Goal: Information Seeking & Learning: Learn about a topic

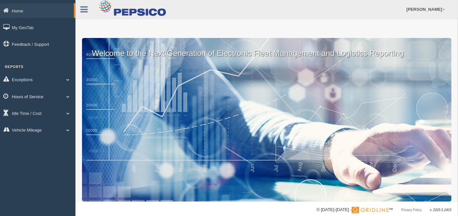
click at [49, 97] on link "Hours of Service" at bounding box center [37, 96] width 75 height 15
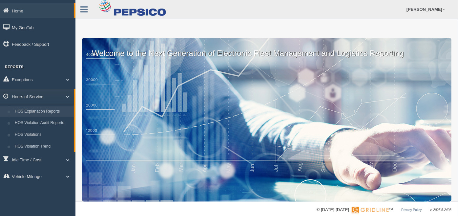
click at [44, 113] on link "HOS Explanation Reports" at bounding box center [43, 112] width 62 height 12
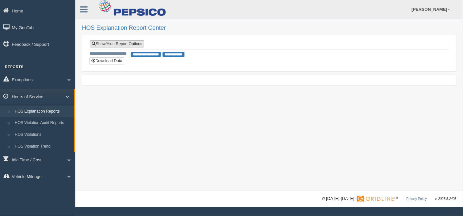
click at [122, 46] on link "Show/Hide Report Options" at bounding box center [117, 43] width 54 height 7
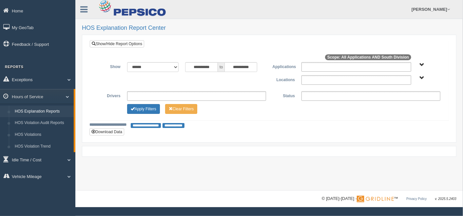
click at [309, 80] on ul at bounding box center [357, 80] width 110 height 10
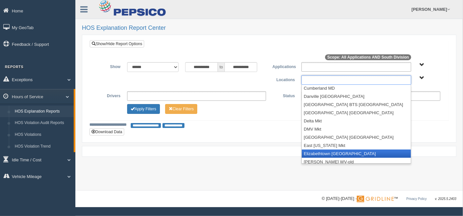
scroll to position [291, 0]
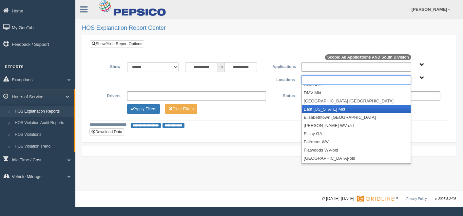
click at [336, 107] on li "East [US_STATE] Mkt" at bounding box center [356, 109] width 109 height 8
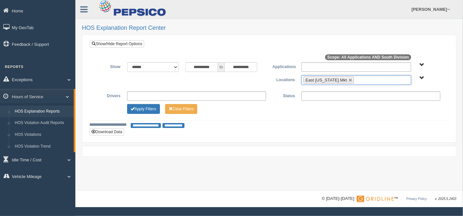
click at [361, 81] on ul "East [US_STATE] Mkt" at bounding box center [357, 80] width 110 height 10
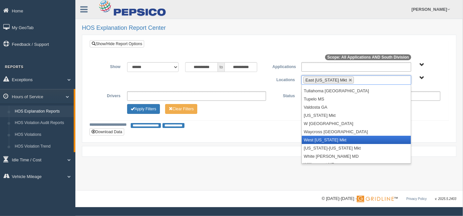
scroll to position [1149, 0]
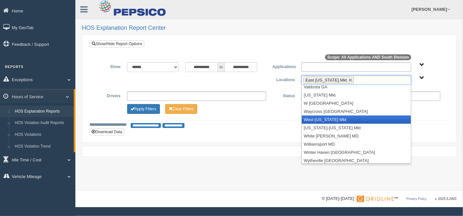
click at [344, 119] on li "West [US_STATE] Mkt" at bounding box center [356, 120] width 109 height 8
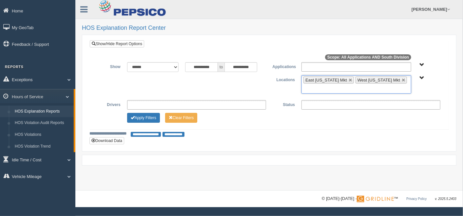
scroll to position [1141, 0]
click at [144, 103] on div "**********" at bounding box center [269, 93] width 349 height 62
click at [142, 113] on button "Apply Filters" at bounding box center [143, 118] width 33 height 10
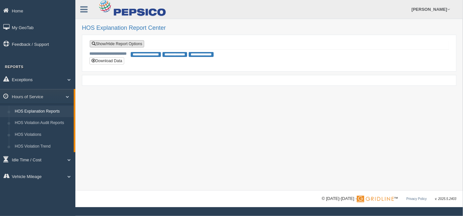
click at [133, 44] on link "Show/Hide Report Options" at bounding box center [117, 43] width 54 height 7
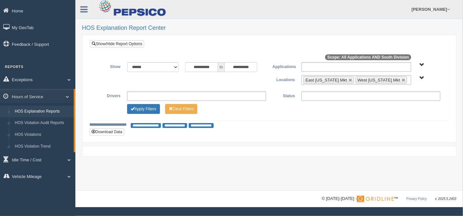
click at [420, 64] on span "Application User Type" at bounding box center [422, 65] width 5 height 5
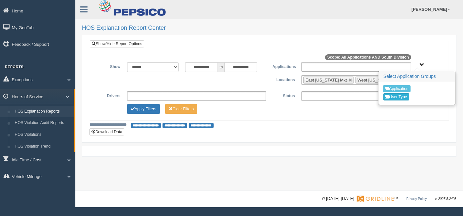
click at [400, 93] on button "User Type" at bounding box center [397, 96] width 26 height 7
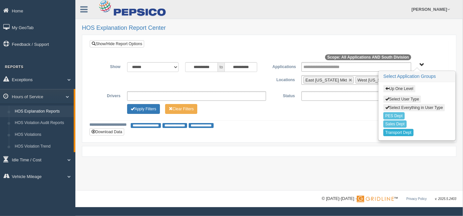
click at [408, 129] on button "Transport Dept" at bounding box center [399, 132] width 30 height 7
click at [145, 107] on button "Apply Filters" at bounding box center [143, 109] width 33 height 10
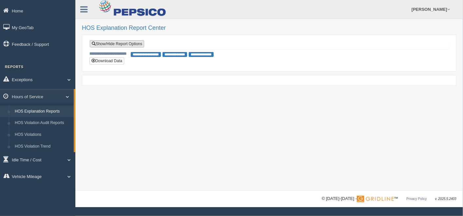
click at [139, 45] on link "Show/Hide Report Options" at bounding box center [117, 43] width 54 height 7
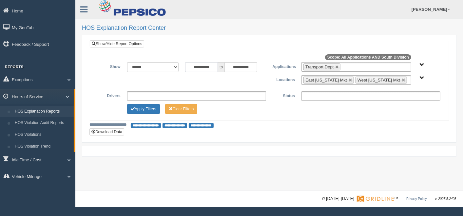
click at [203, 67] on input "**********" at bounding box center [201, 67] width 33 height 10
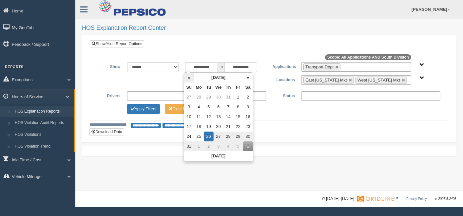
click at [188, 78] on th "«" at bounding box center [189, 78] width 10 height 10
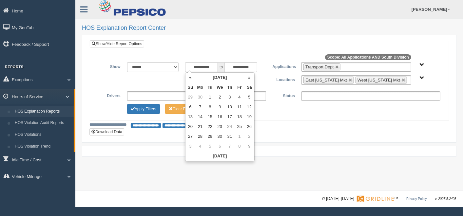
click at [188, 78] on th "«" at bounding box center [191, 78] width 10 height 10
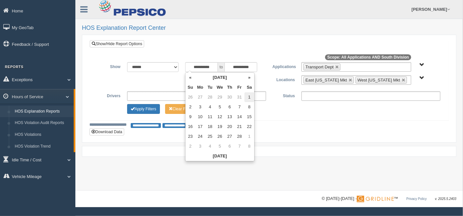
click at [249, 95] on td "1" at bounding box center [250, 97] width 10 height 10
type input "**********"
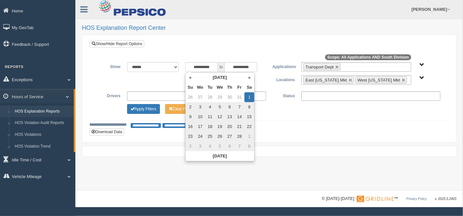
click at [301, 112] on div "**********" at bounding box center [269, 88] width 349 height 53
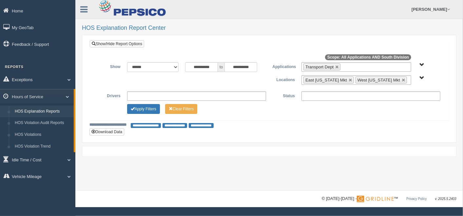
click at [309, 99] on ul at bounding box center [371, 96] width 139 height 10
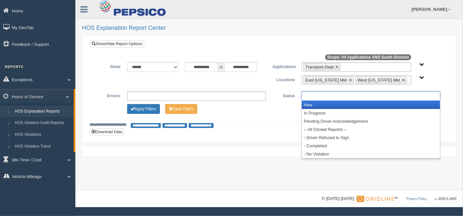
click at [319, 107] on li "New" at bounding box center [371, 105] width 138 height 8
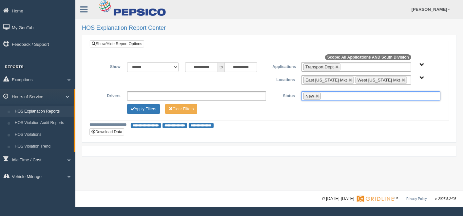
click at [350, 102] on div "**********" at bounding box center [269, 88] width 349 height 53
click at [347, 96] on ul "New" at bounding box center [371, 96] width 139 height 10
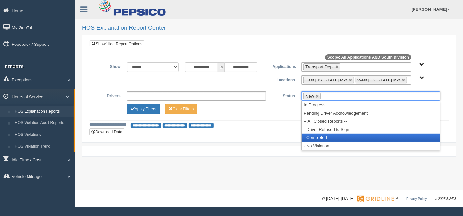
click at [326, 136] on li "- Completed" at bounding box center [371, 138] width 138 height 8
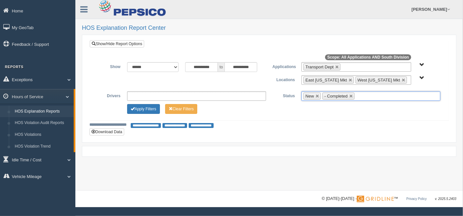
click at [154, 102] on div "**********" at bounding box center [269, 88] width 349 height 53
click at [152, 106] on button "Apply Filters" at bounding box center [143, 109] width 33 height 10
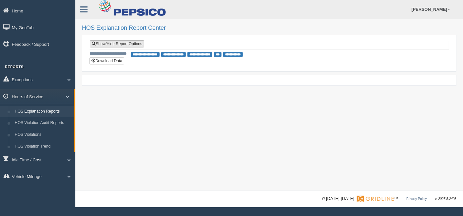
click at [135, 45] on link "Show/Hide Report Options" at bounding box center [117, 43] width 54 height 7
